Goal: Go to known website: Access a specific website the user already knows

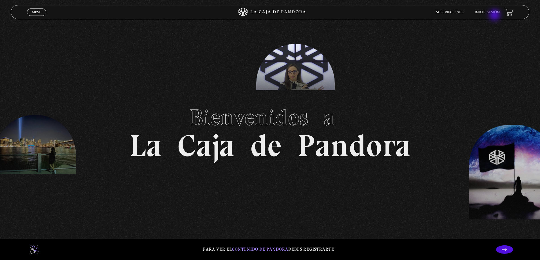
click at [492, 10] on li "Inicie sesión" at bounding box center [487, 12] width 25 height 9
click at [490, 12] on link "Inicie sesión" at bounding box center [487, 12] width 25 height 3
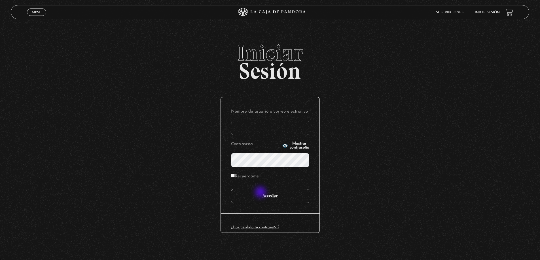
type input "[EMAIL_ADDRESS][DOMAIN_NAME]"
click at [261, 193] on input "Acceder" at bounding box center [270, 196] width 78 height 14
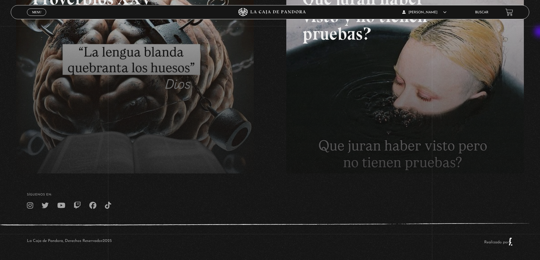
scroll to position [99, 0]
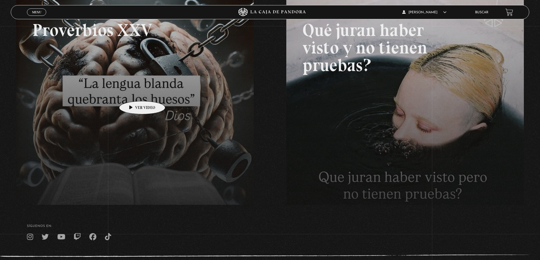
click at [133, 93] on link at bounding box center [286, 127] width 540 height 260
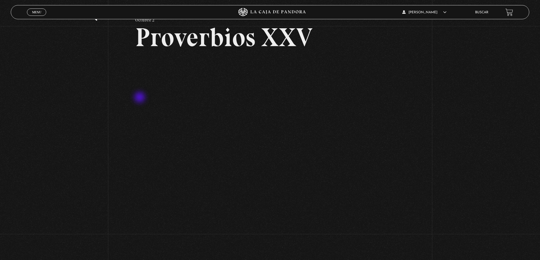
scroll to position [57, 0]
